Goal: Find specific page/section: Find specific page/section

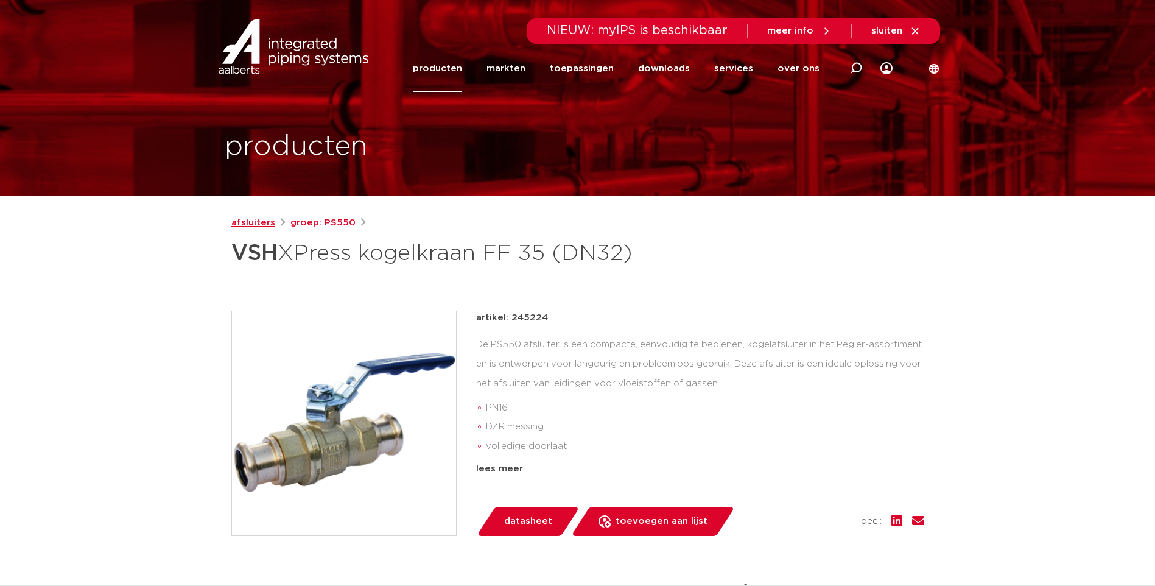
click at [234, 226] on link "afsluiters" at bounding box center [253, 222] width 44 height 15
click at [245, 222] on link "afsluiters" at bounding box center [253, 222] width 44 height 15
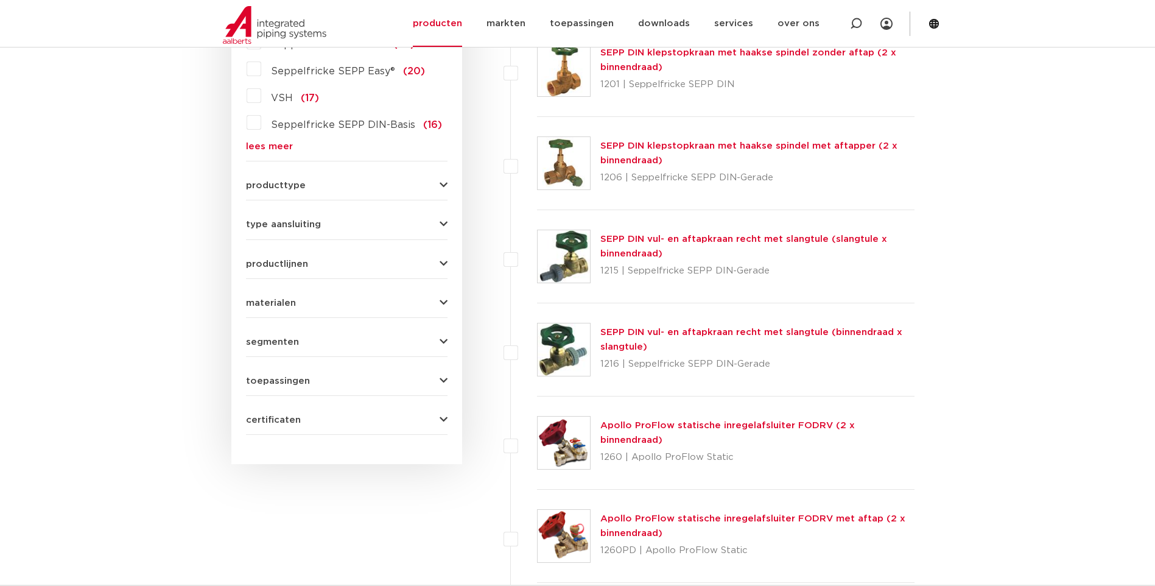
scroll to position [304, 0]
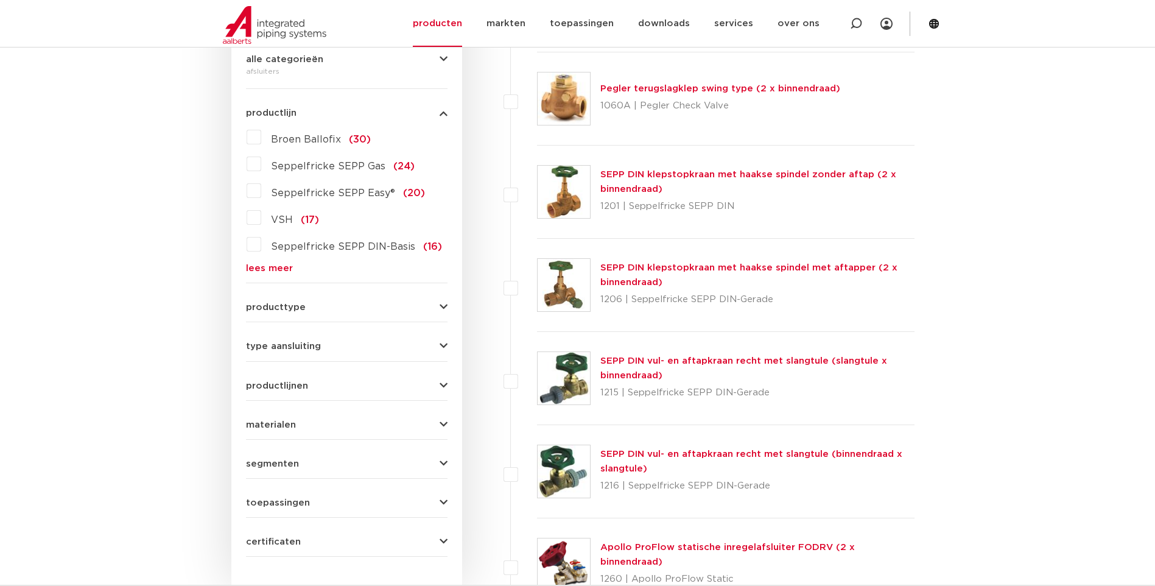
click at [303, 354] on form "zoek op naam of productnummer alle categorieën afsluiters [GEOGRAPHIC_DATA] afs…" at bounding box center [346, 272] width 201 height 567
click at [303, 340] on div "type aansluiting press (62) G - binnendraad gas cilindrisch (BSPP) (55) G - bui…" at bounding box center [346, 341] width 201 height 19
click at [302, 342] on span "type aansluiting" at bounding box center [283, 346] width 75 height 9
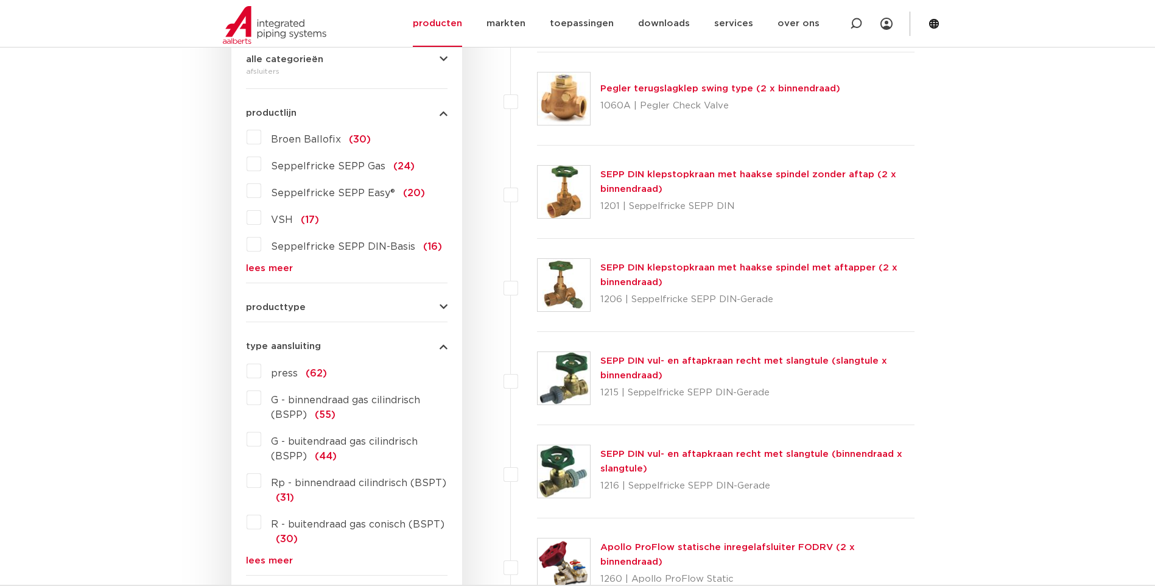
click at [302, 340] on div "type aansluiting press (62) G - binnendraad gas cilindrisch (BSPP) (55) G - bui…" at bounding box center [346, 448] width 201 height 233
click at [290, 348] on span "type aansluiting" at bounding box center [283, 346] width 75 height 9
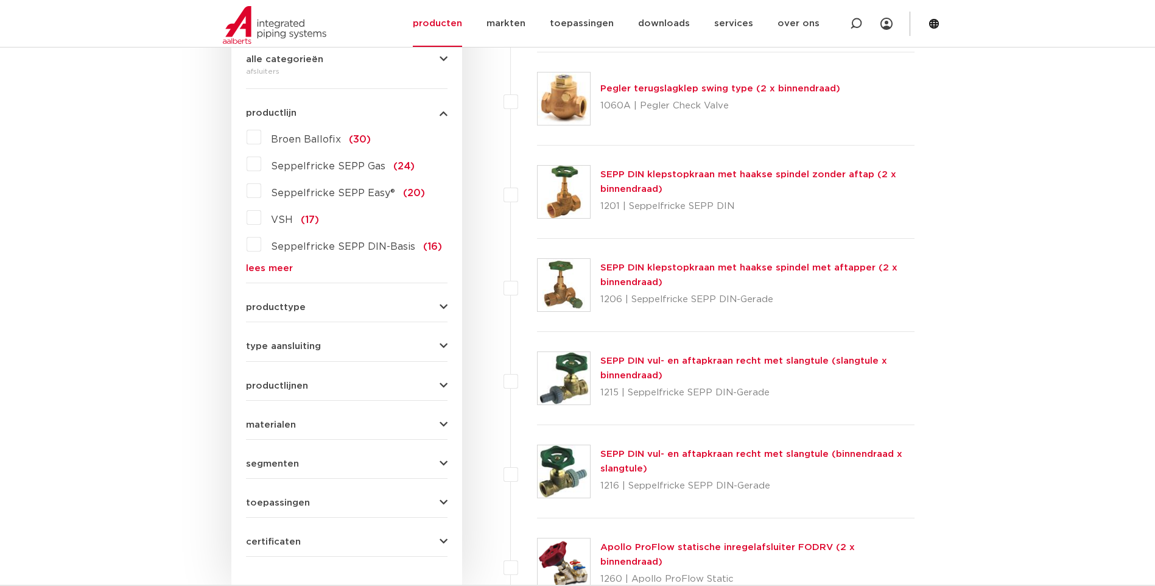
click at [284, 422] on span "materialen" at bounding box center [271, 424] width 50 height 9
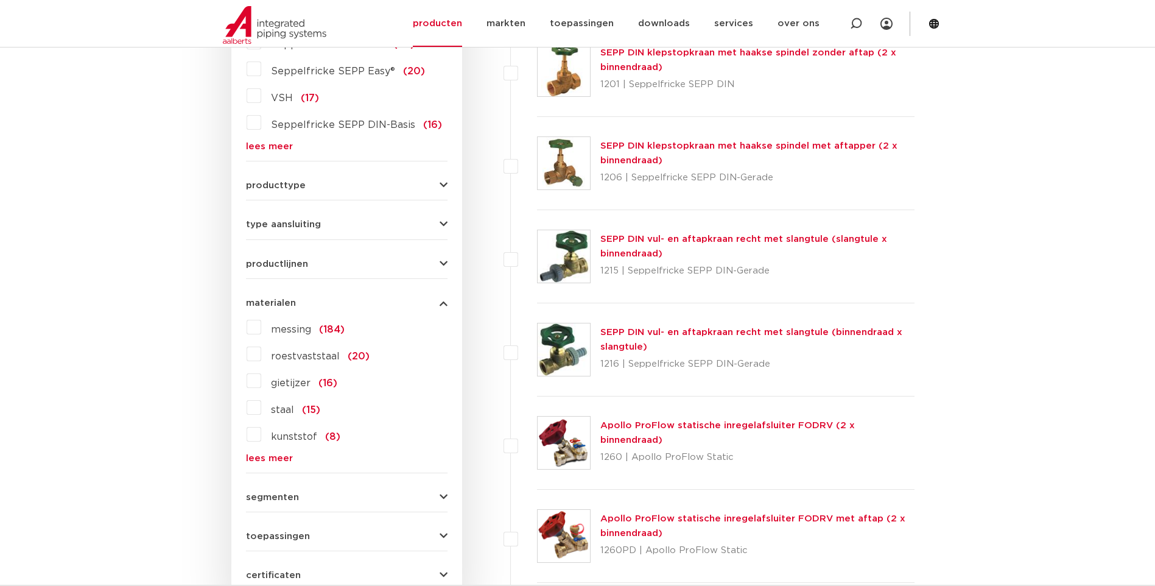
click at [261, 330] on label "messing (184)" at bounding box center [302, 326] width 83 height 19
click at [0, 0] on input "messing (184)" at bounding box center [0, 0] width 0 height 0
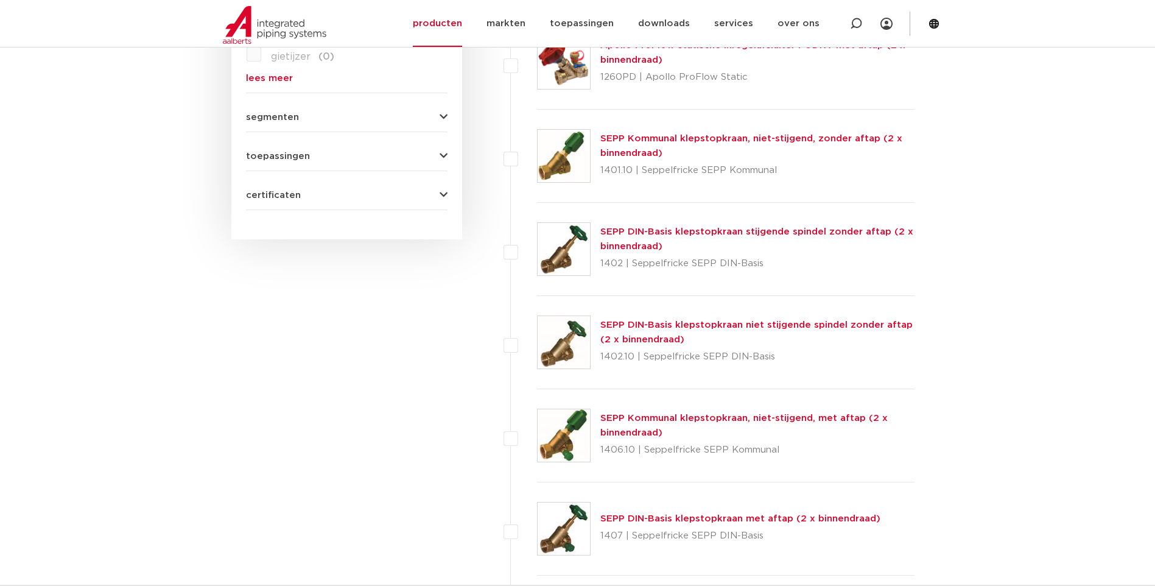
scroll to position [380, 0]
